Goal: Information Seeking & Learning: Understand process/instructions

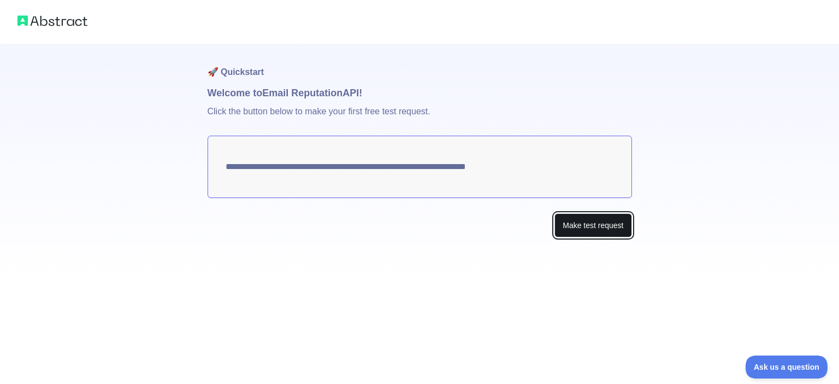
click at [597, 230] on button "Make test request" at bounding box center [593, 225] width 77 height 25
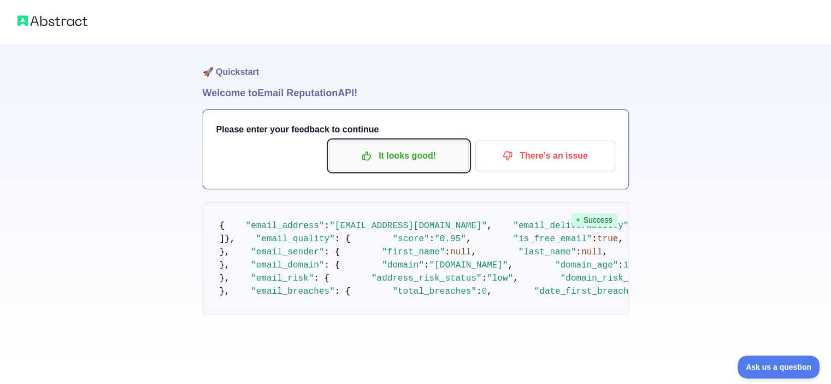
click at [400, 160] on p "It looks good!" at bounding box center [398, 155] width 123 height 19
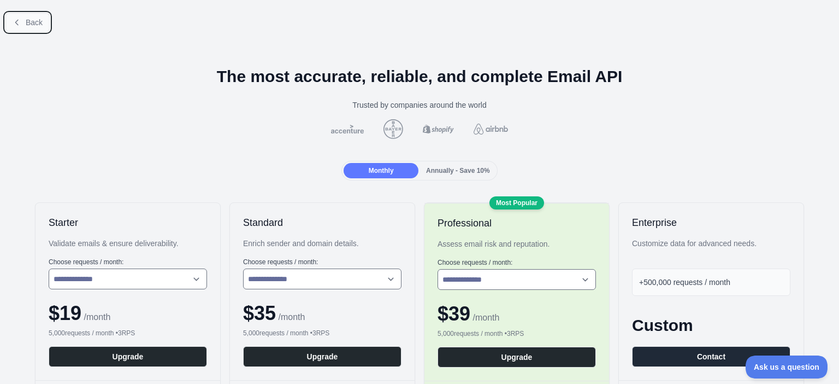
click at [32, 26] on span "Back" at bounding box center [34, 22] width 17 height 9
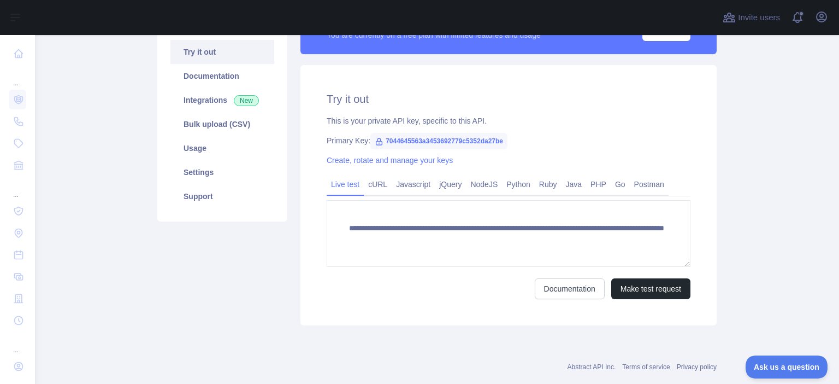
scroll to position [135, 0]
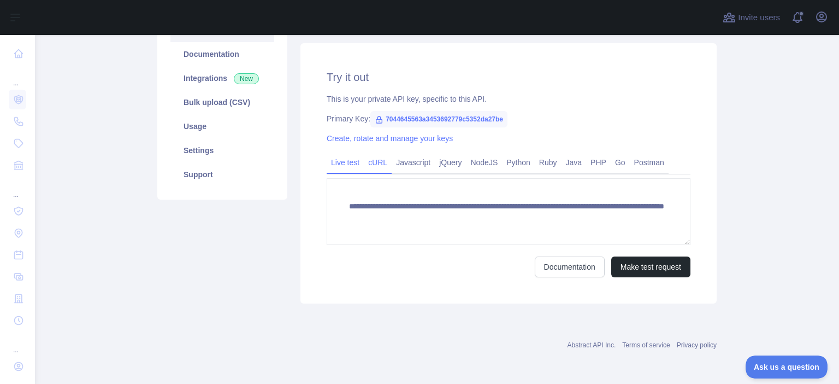
click at [369, 164] on link "cURL" at bounding box center [378, 162] width 28 height 17
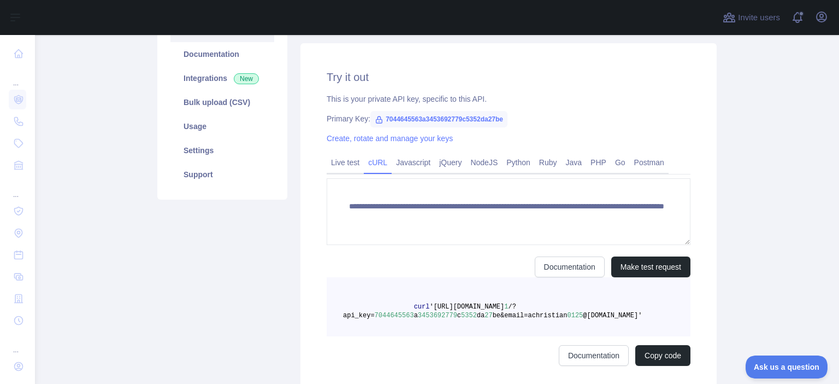
scroll to position [125, 0]
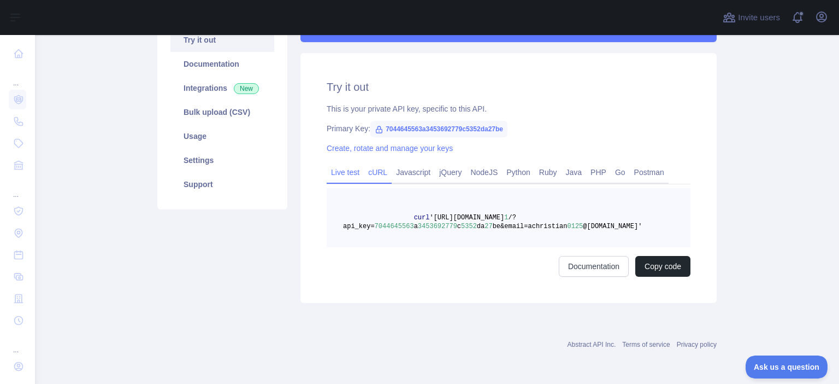
click at [347, 182] on div "Live test" at bounding box center [345, 175] width 37 height 17
click at [511, 175] on link "Python" at bounding box center [518, 171] width 33 height 17
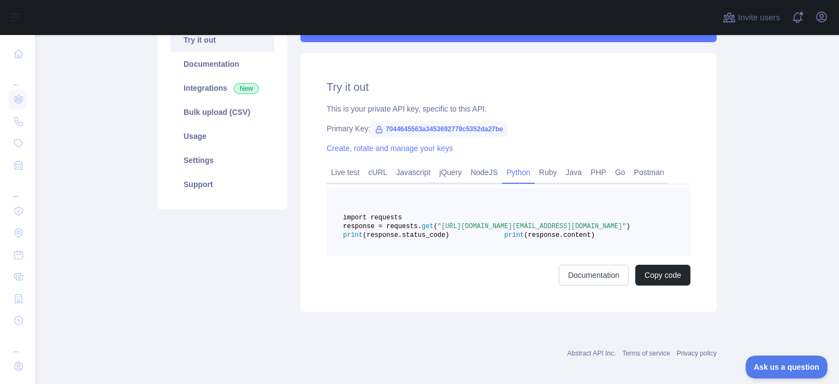
click at [216, 257] on div "Pricing Try it out Documentation Integrations New Bulk upload (CSV) Usage Setti…" at bounding box center [222, 151] width 143 height 321
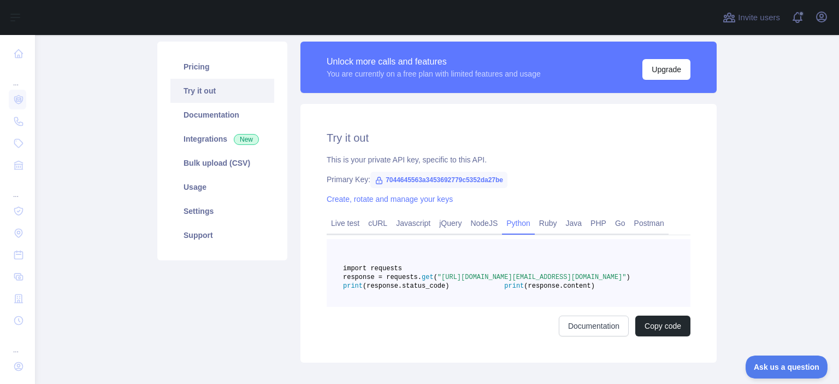
scroll to position [70, 0]
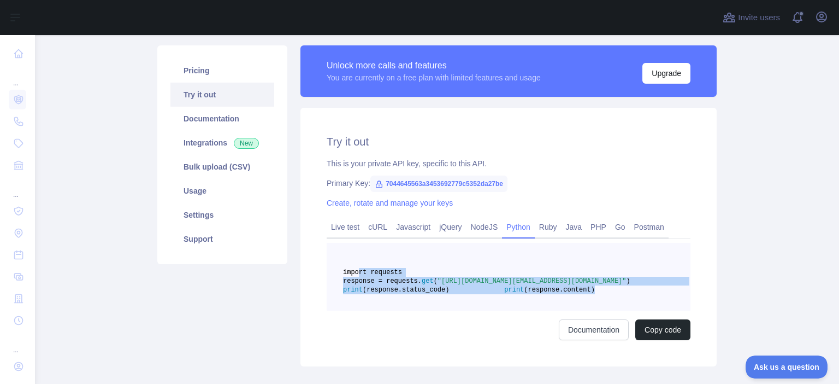
drag, startPoint x: 516, startPoint y: 314, endPoint x: 352, endPoint y: 272, distance: 169.3
click at [352, 272] on pre "import requests response = requests. get ( "[URL][DOMAIN_NAME][EMAIL_ADDRESS][D…" at bounding box center [509, 277] width 364 height 68
click at [208, 121] on link "Documentation" at bounding box center [222, 119] width 104 height 24
copy code "import requests response = requests. get ( "[URL][DOMAIN_NAME][EMAIL_ADDRESS][D…"
